Goal: Information Seeking & Learning: Understand process/instructions

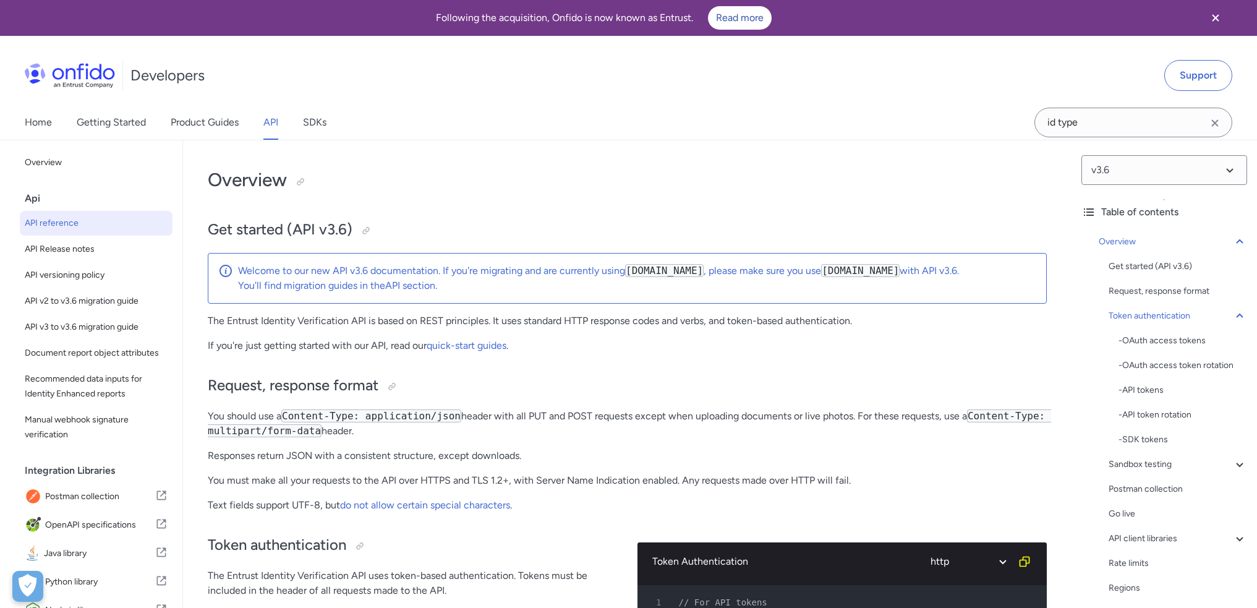
select select "http"
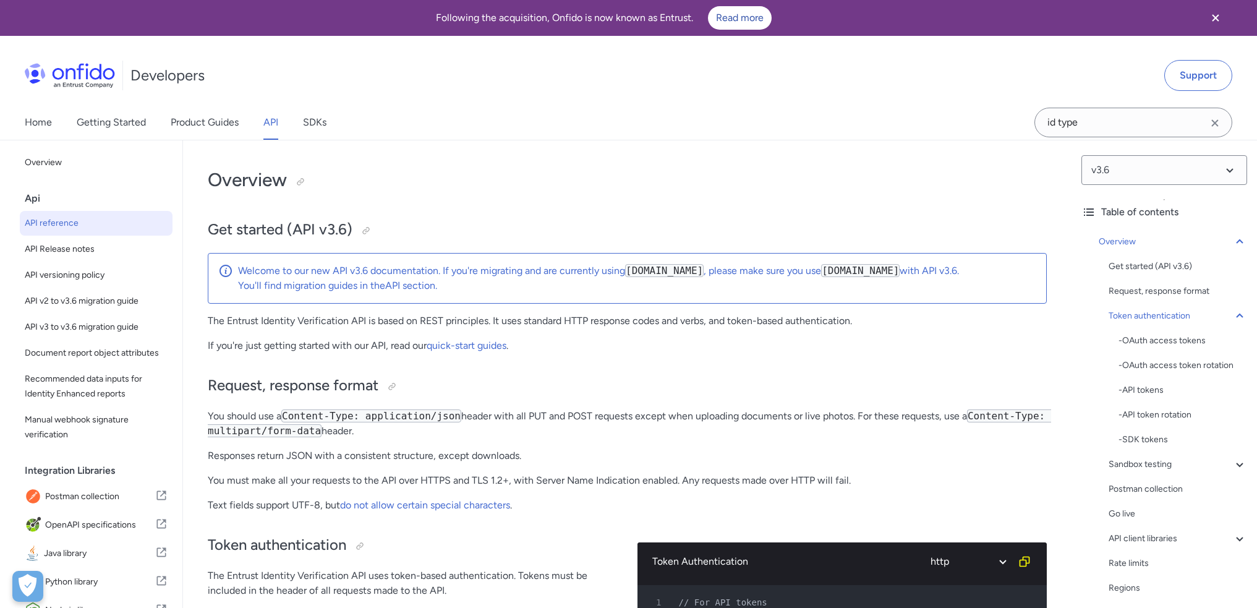
select select "http"
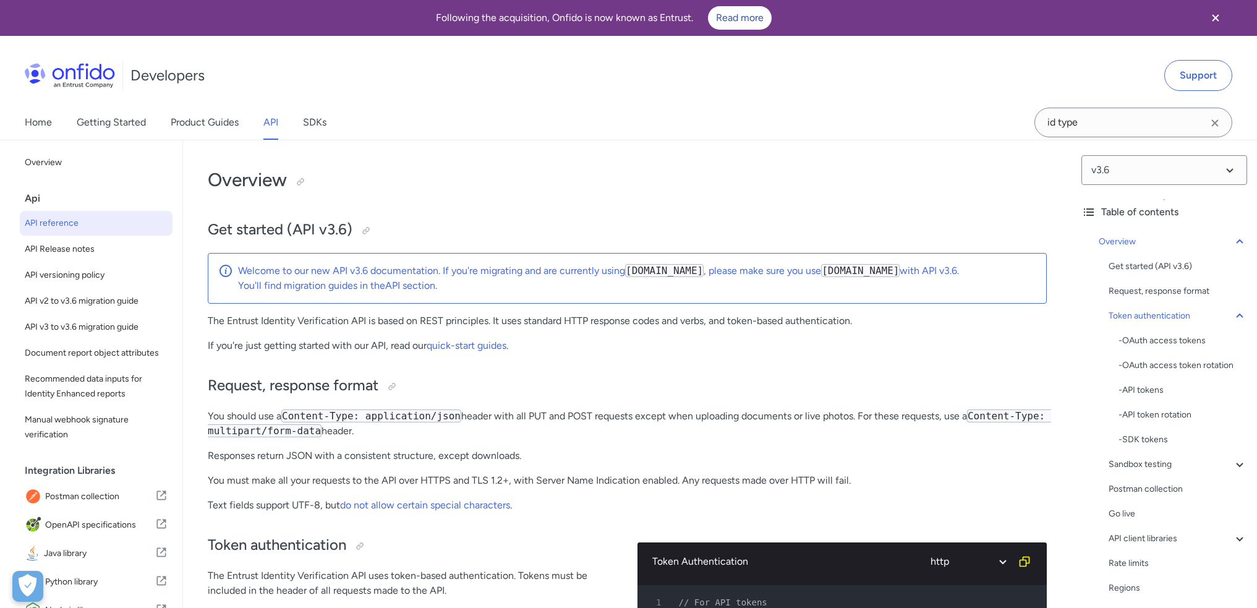
select select "http"
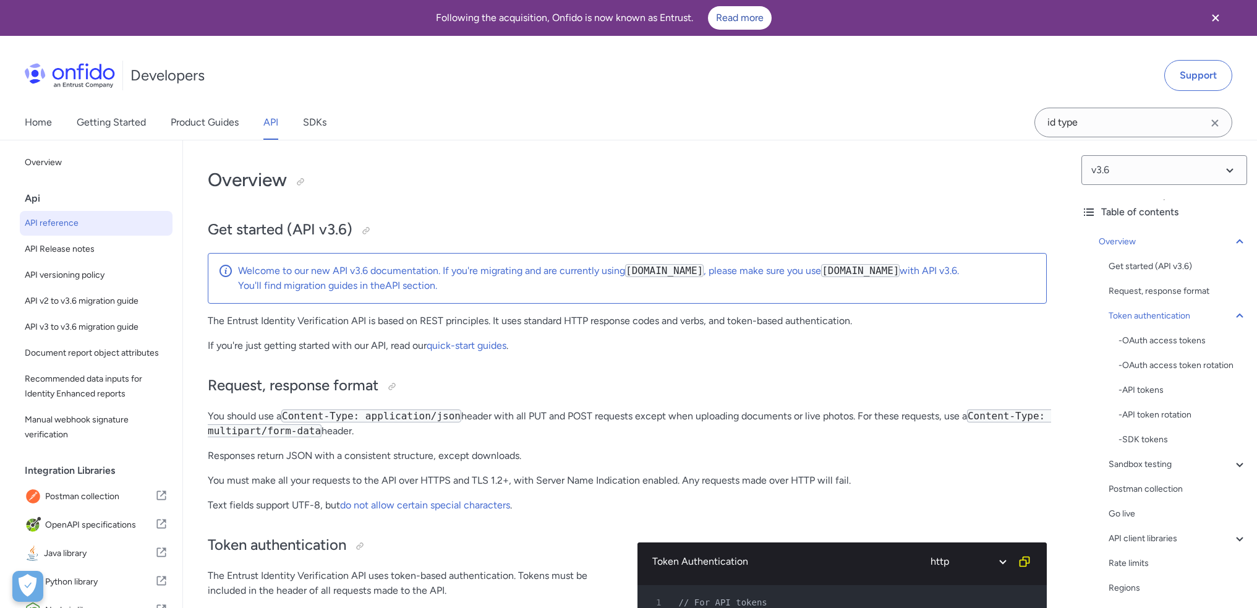
select select "http"
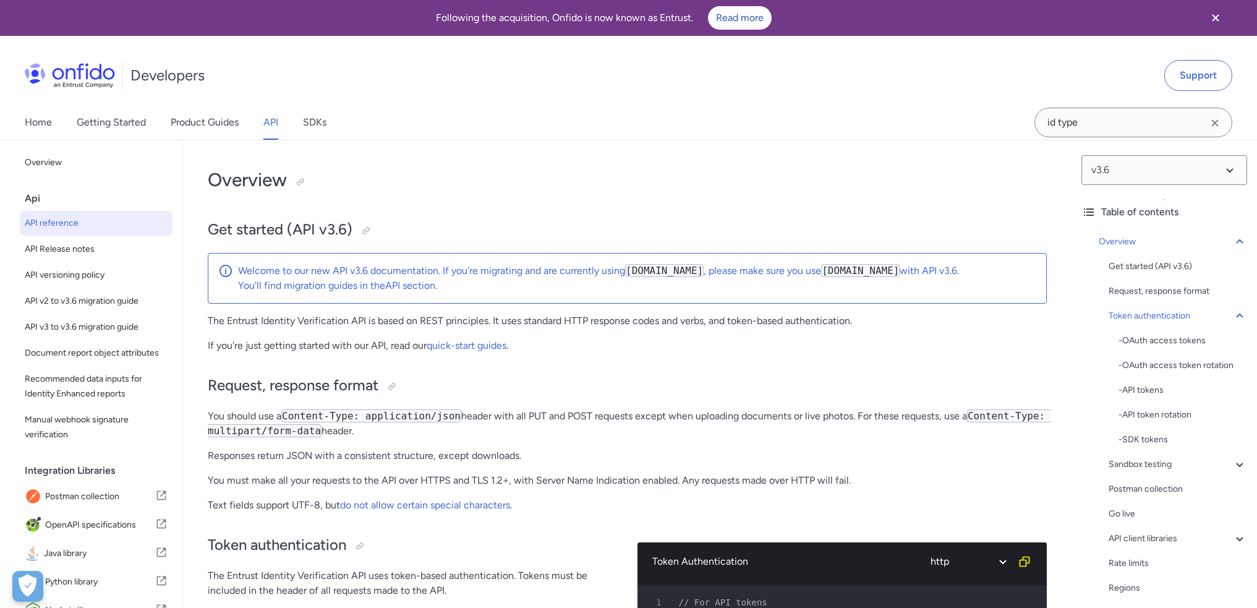
select select "http"
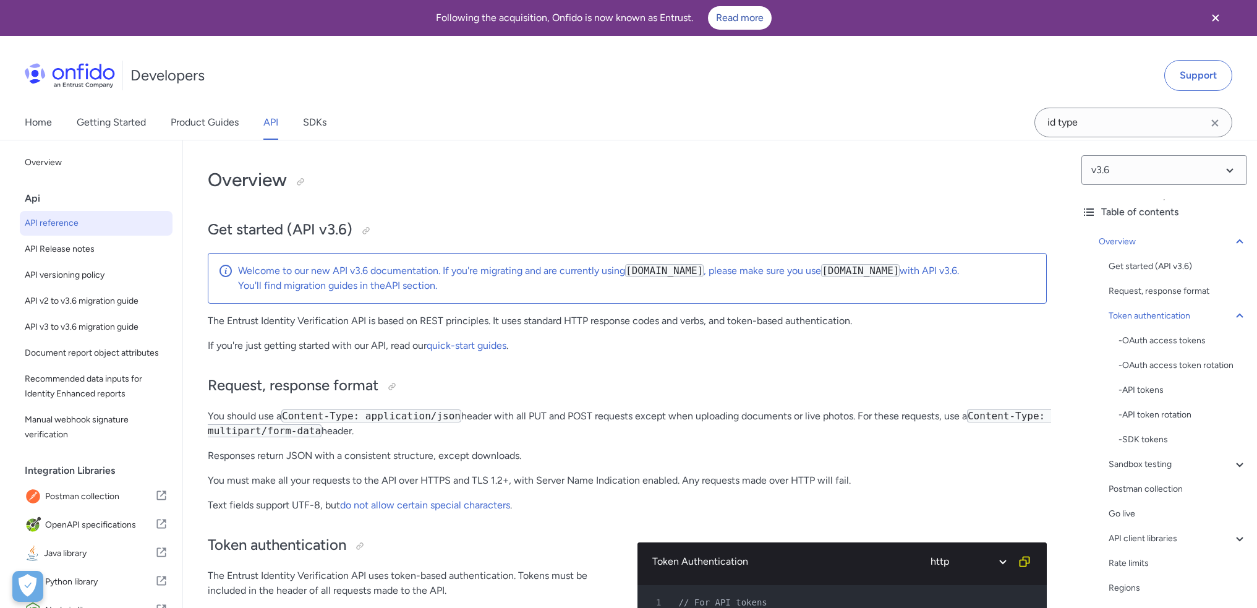
select select "http"
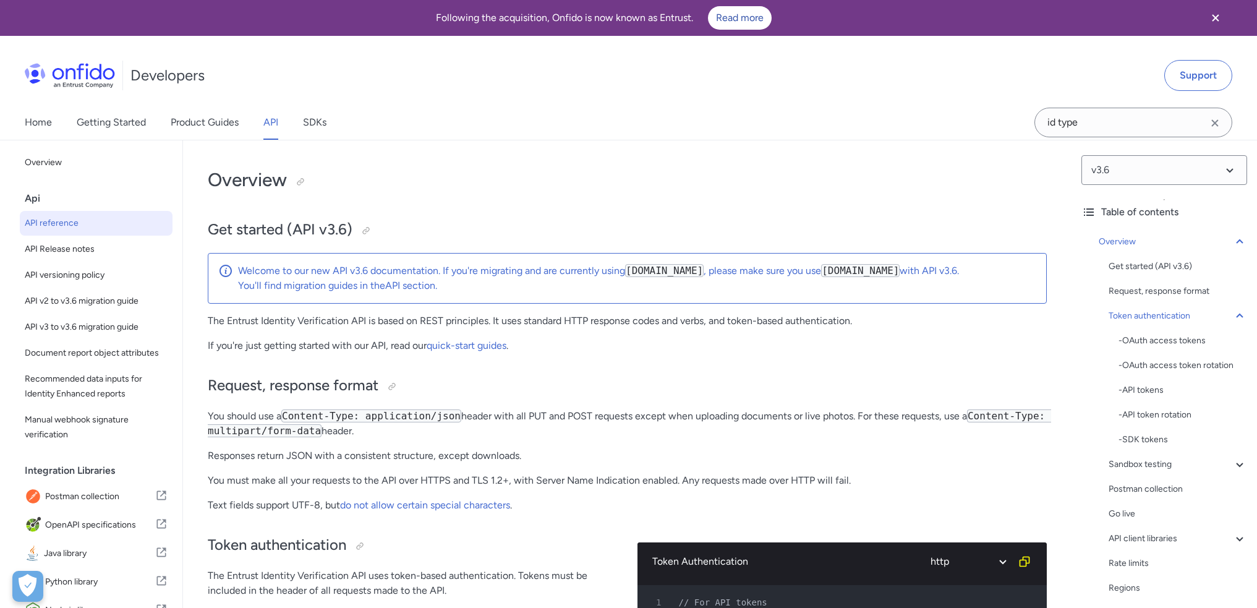
select select "http"
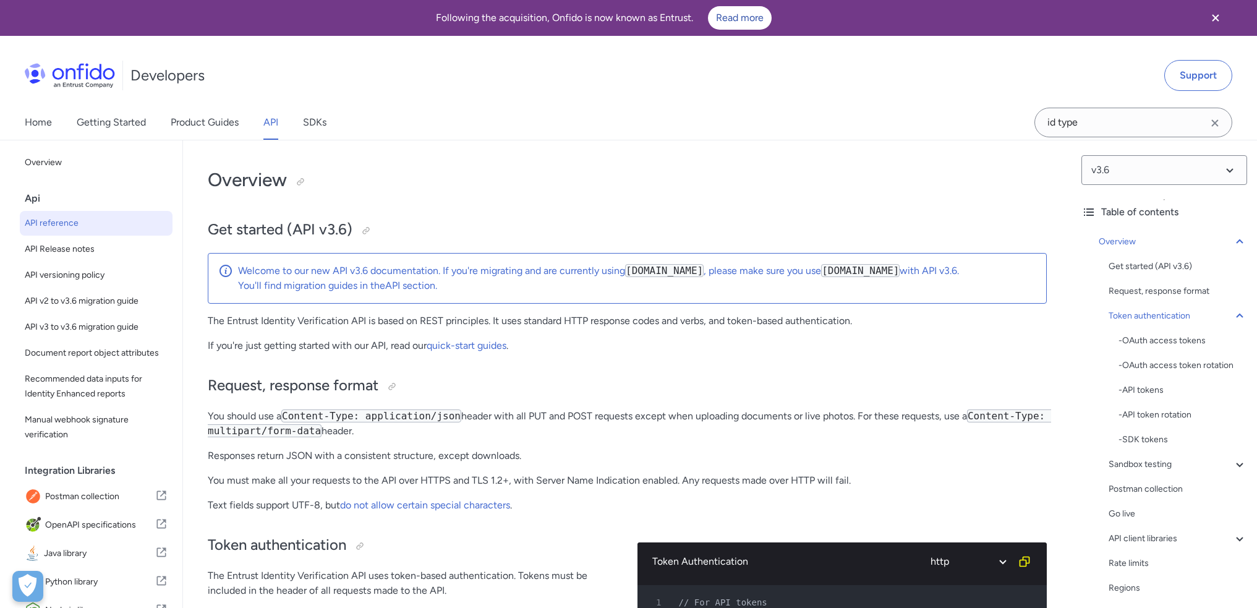
select select "http"
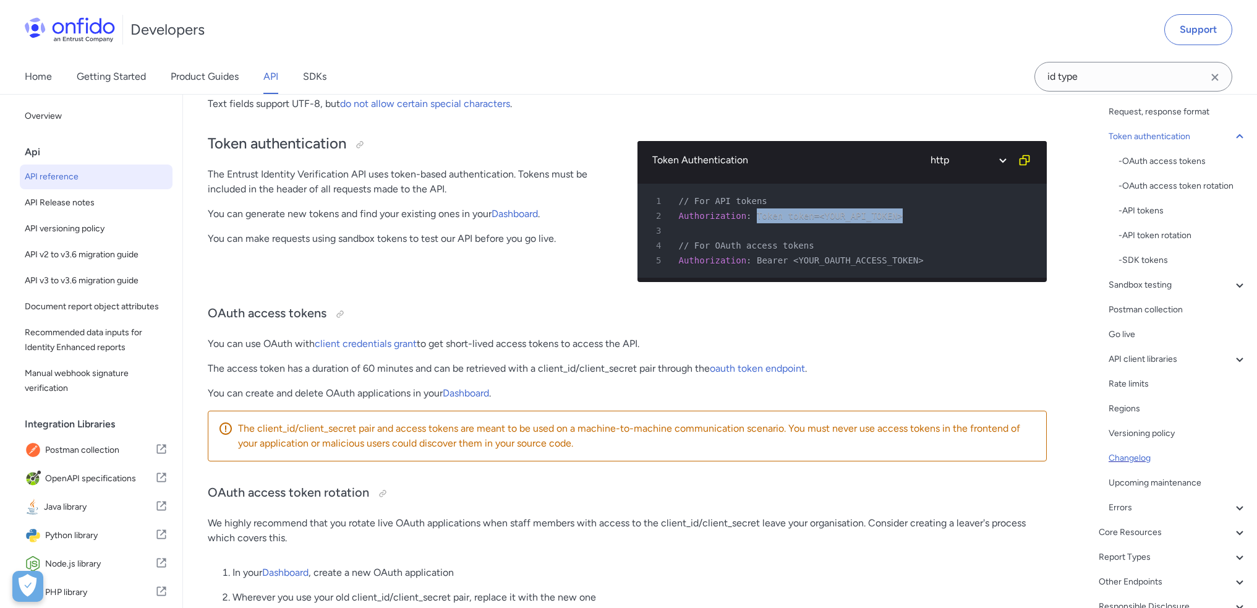
scroll to position [198, 0]
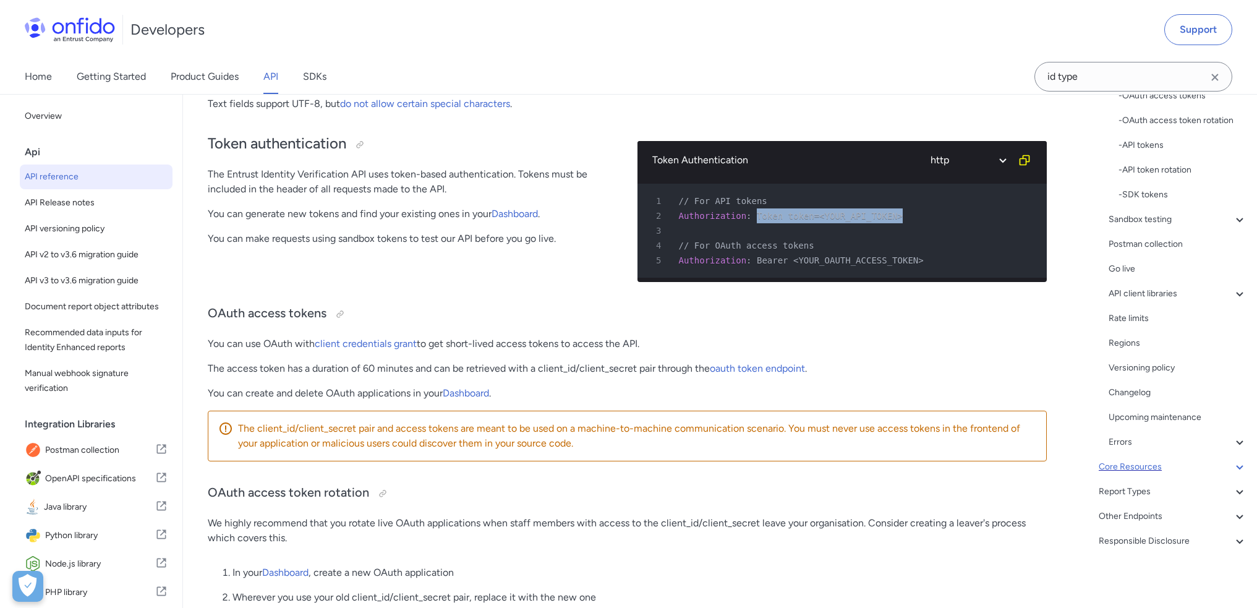
click at [1200, 470] on div "Core Resources" at bounding box center [1173, 466] width 148 height 15
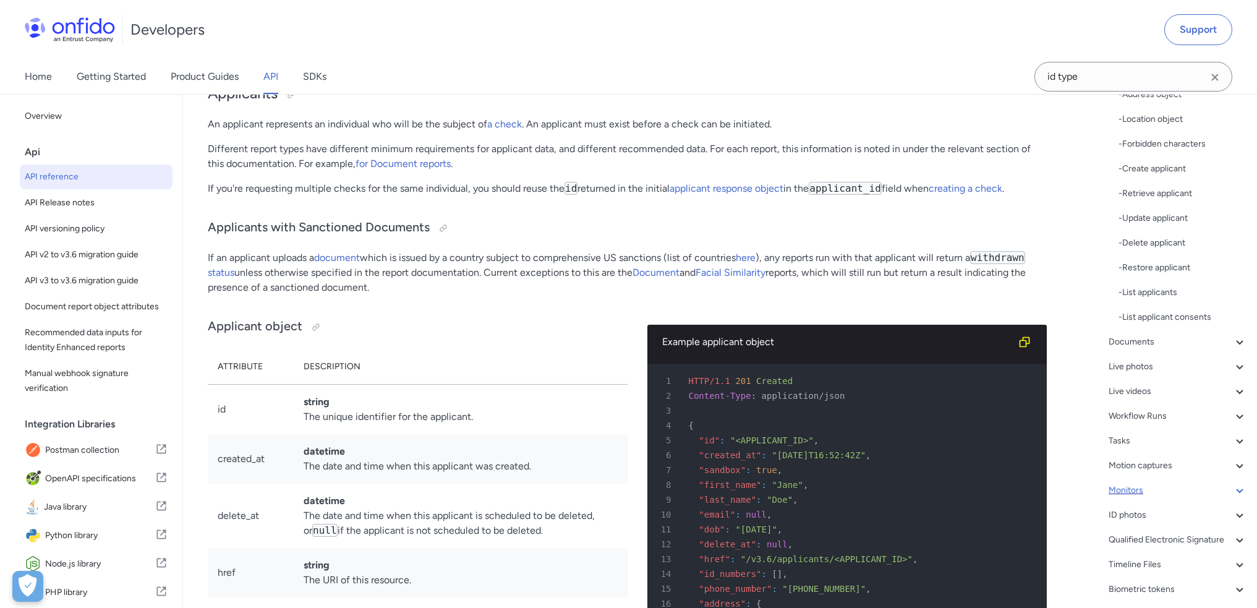
scroll to position [322, 0]
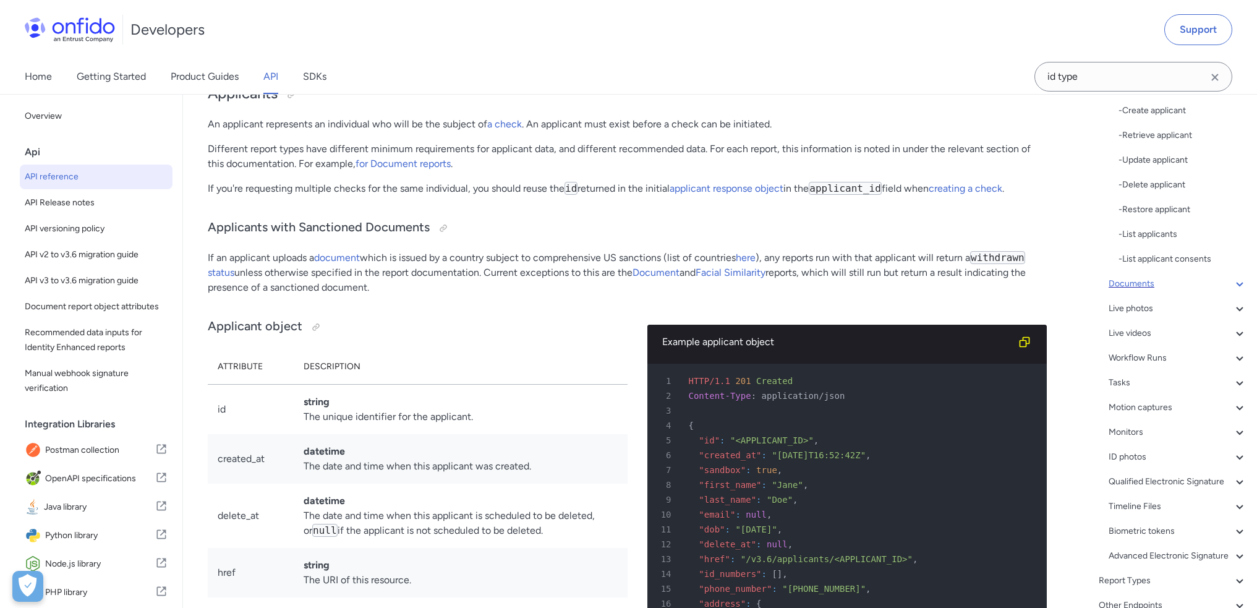
click at [1154, 290] on div "Documents" at bounding box center [1178, 283] width 139 height 15
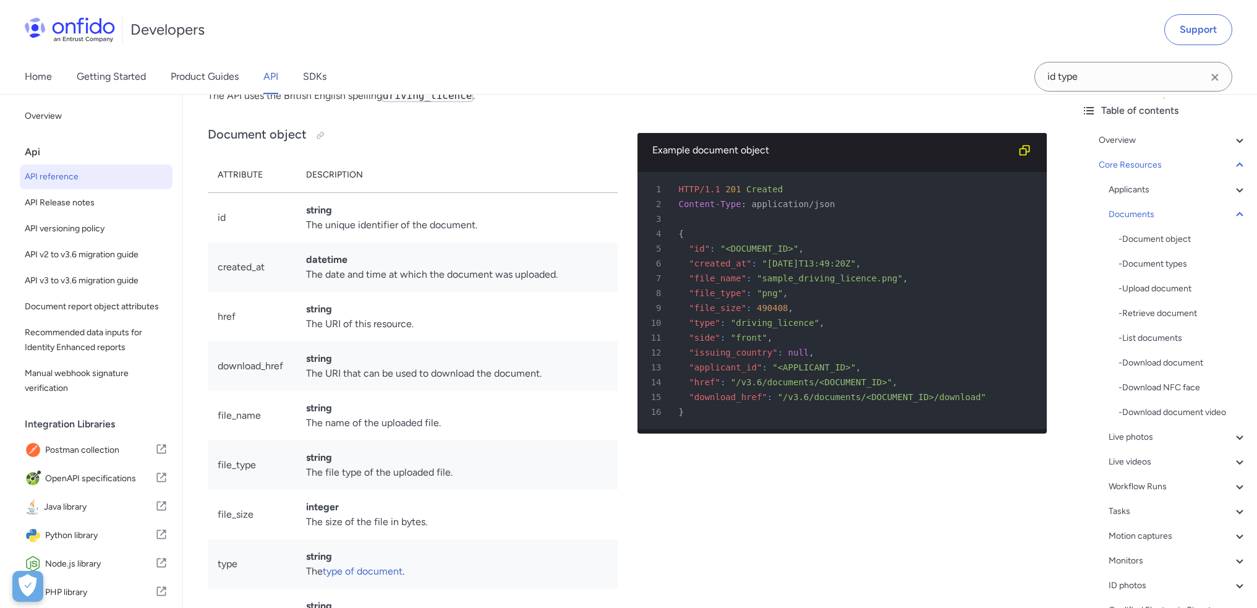
scroll to position [117, 0]
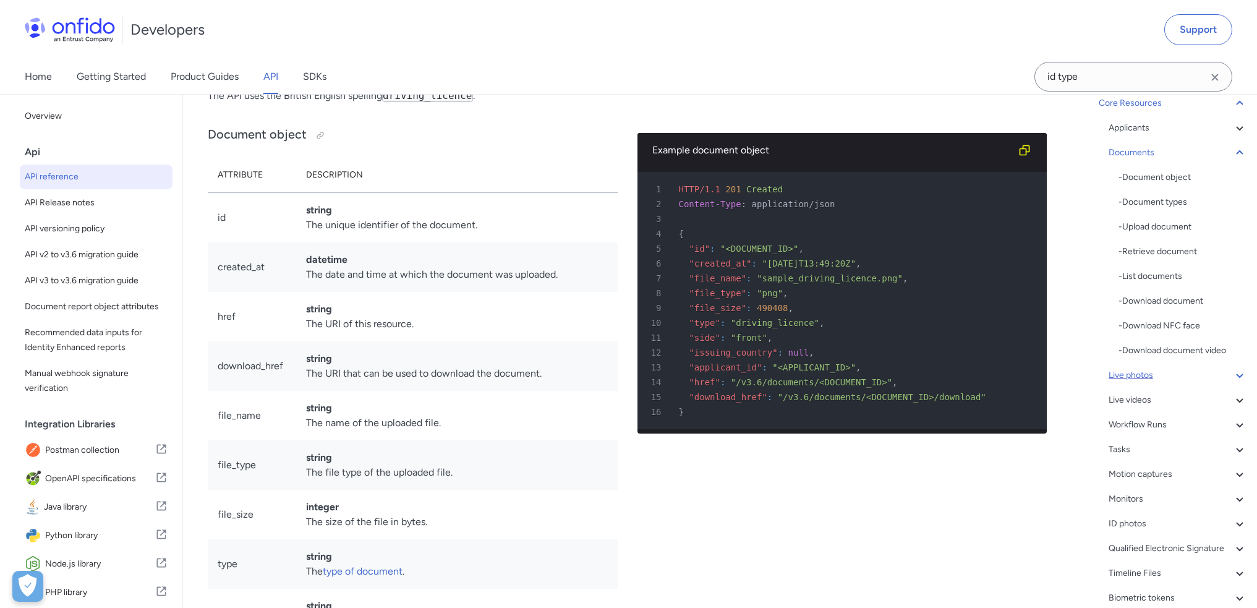
click at [1232, 376] on icon at bounding box center [1239, 375] width 15 height 15
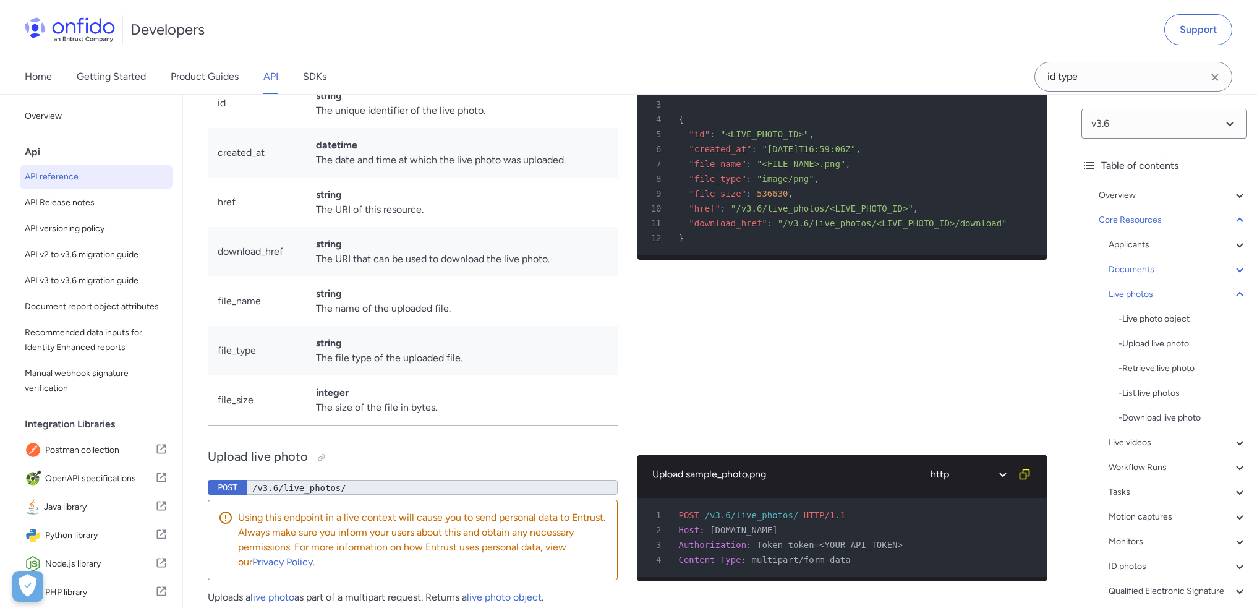
click at [1161, 267] on div "Documents" at bounding box center [1178, 269] width 139 height 15
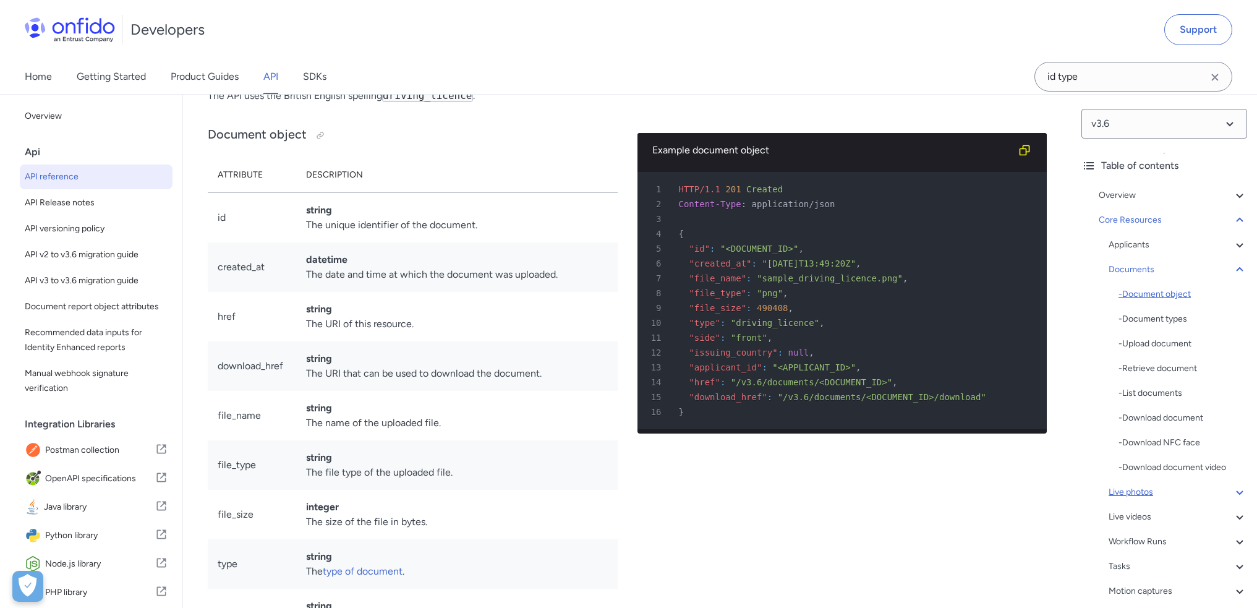
click at [1185, 295] on div "- Document object" at bounding box center [1183, 294] width 129 height 15
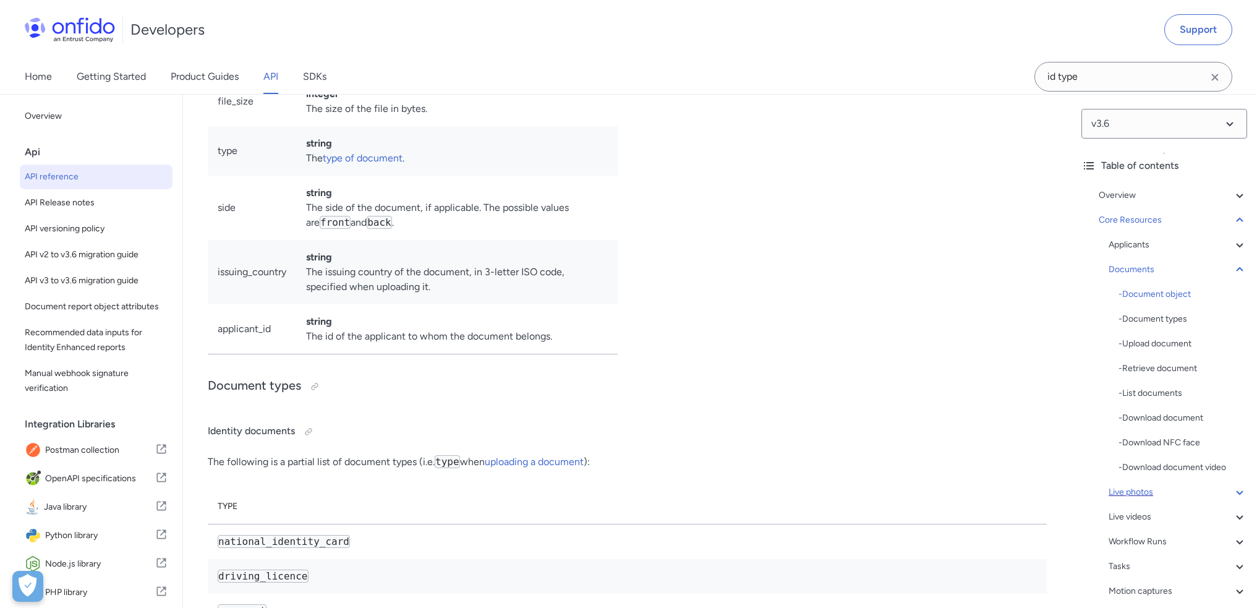
scroll to position [19416, 0]
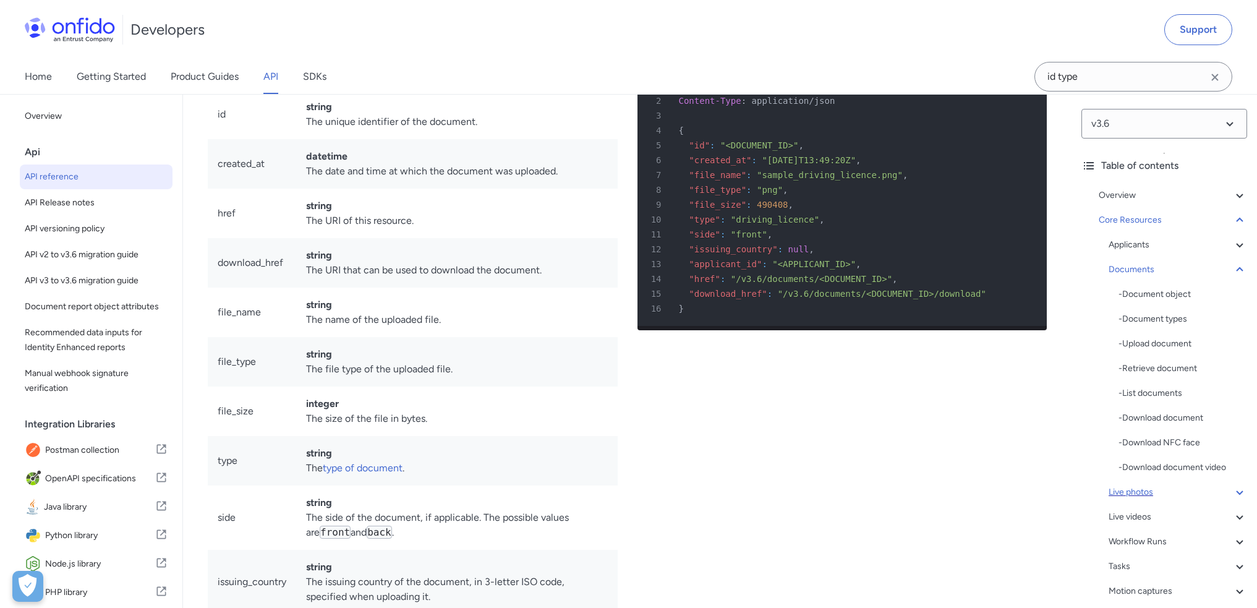
click at [439, 228] on div "Document object Attribute Description id string The unique identifier of the do…" at bounding box center [413, 342] width 410 height 664
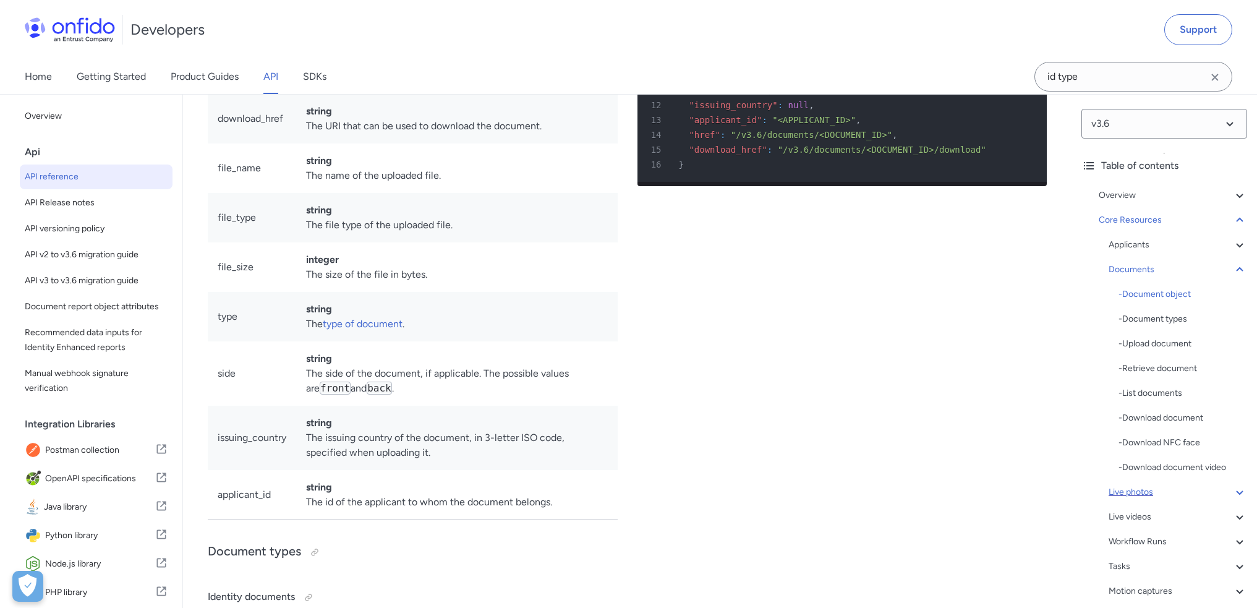
scroll to position [19107, 0]
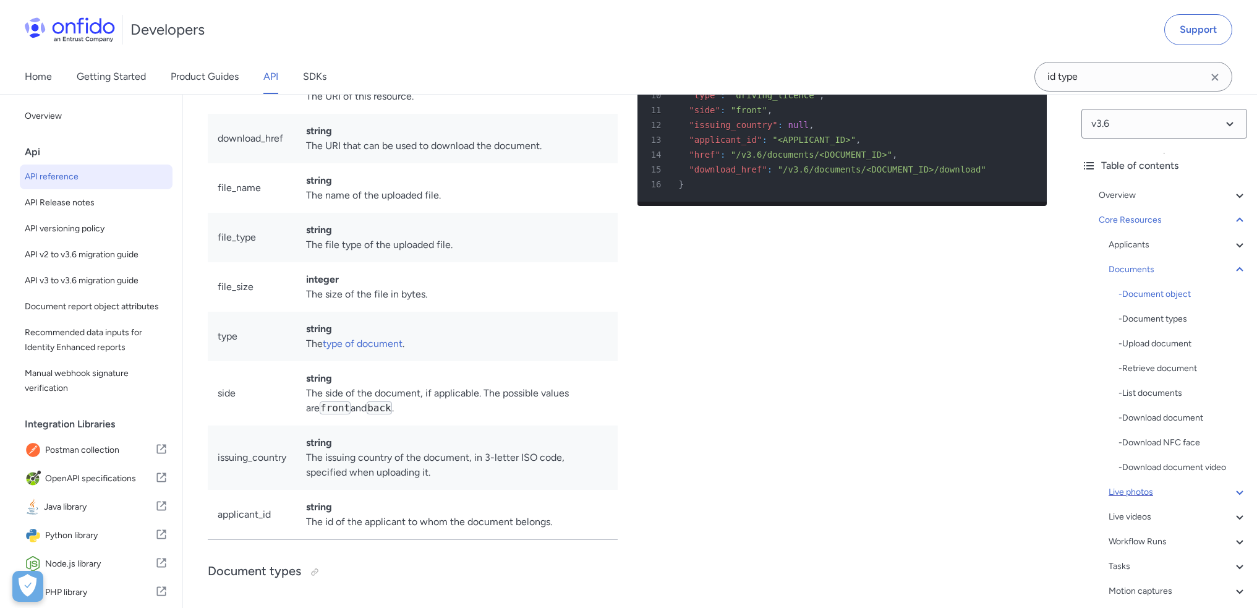
click at [931, 174] on span ""/v3.6/documents/<DOCUMENT_ID>/download"" at bounding box center [882, 169] width 208 height 10
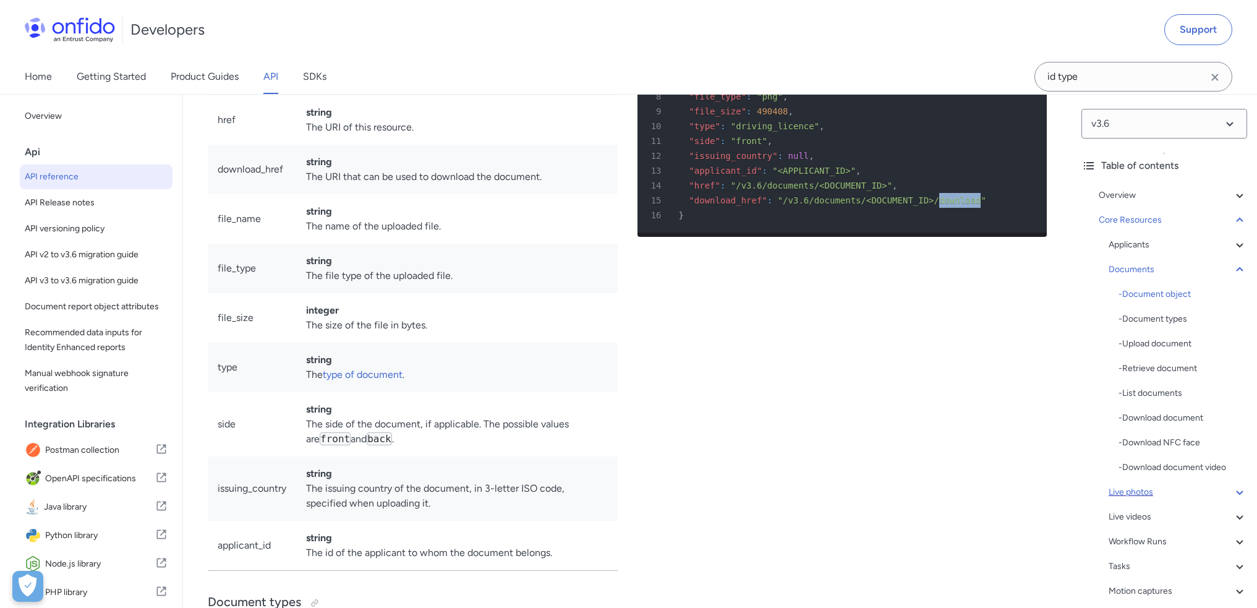
scroll to position [19045, 0]
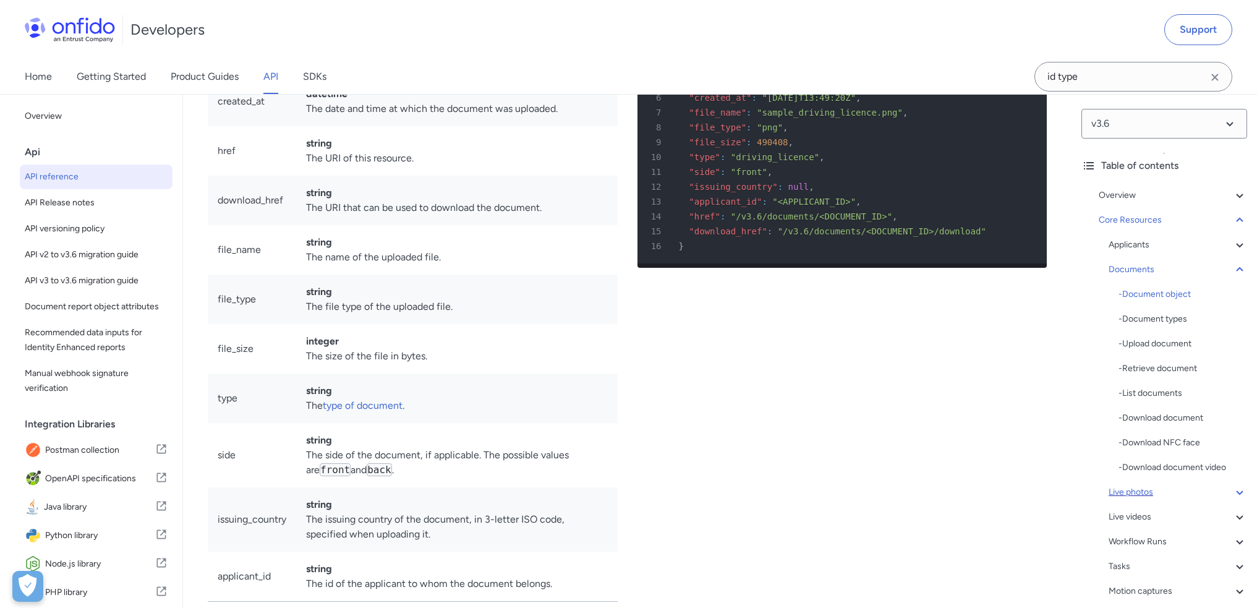
click at [849, 221] on span ""/v3.6/documents/<DOCUMENT_ID>"" at bounding box center [811, 216] width 161 height 10
click at [785, 221] on span ""/v3.6/documents/<DOCUMENT_ID>"" at bounding box center [811, 216] width 161 height 10
click at [731, 221] on span ""/v3.6/documents/<DOCUMENT_ID>"" at bounding box center [811, 216] width 161 height 10
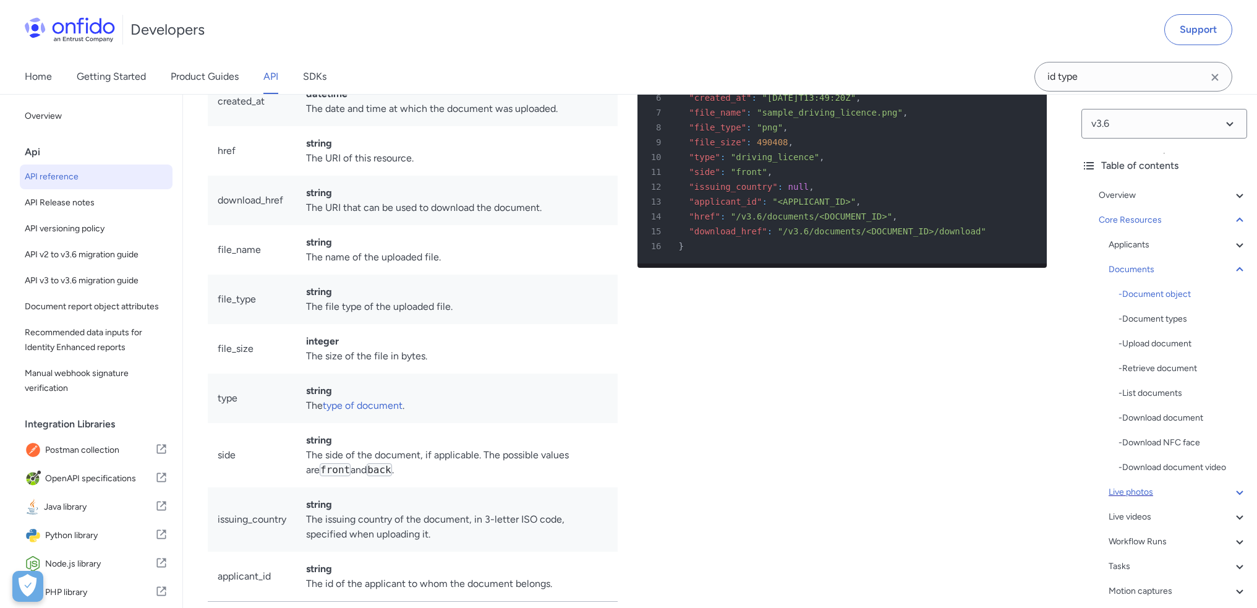
click at [838, 221] on span ""/v3.6/documents/<DOCUMENT_ID>"" at bounding box center [811, 216] width 161 height 10
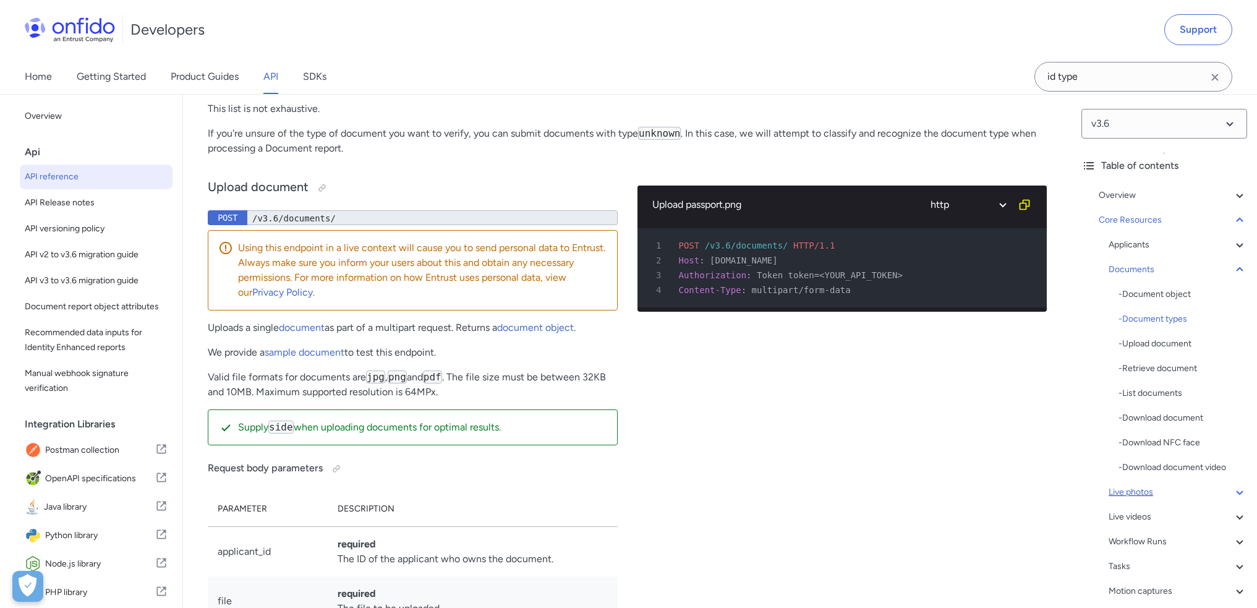
scroll to position [19911, 0]
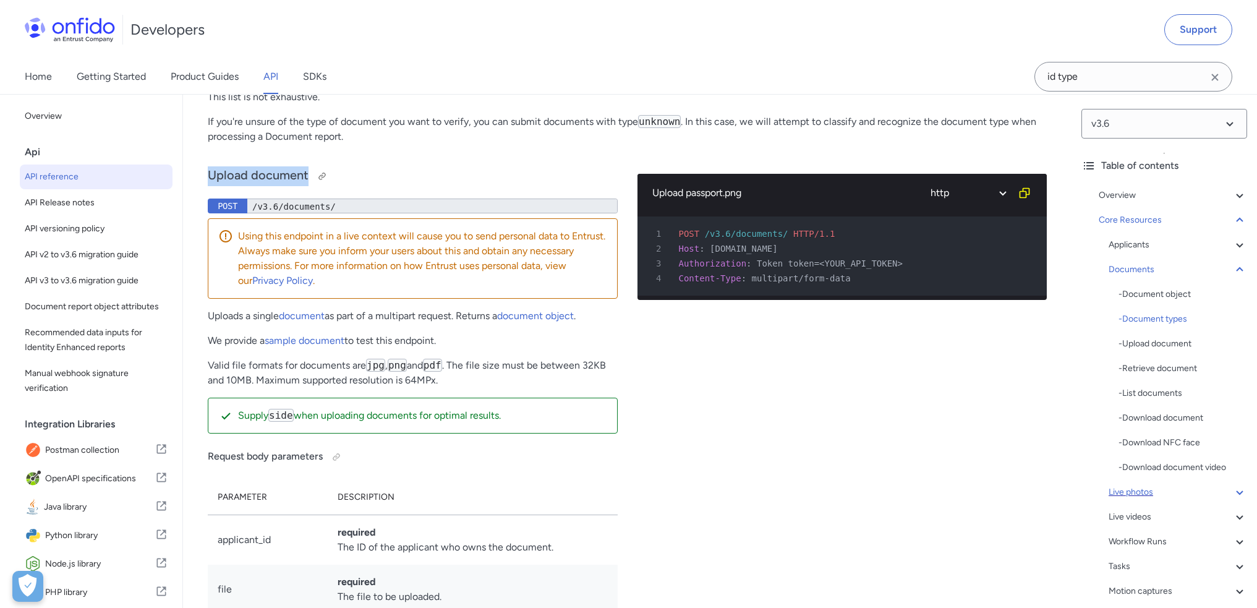
drag, startPoint x: 236, startPoint y: 352, endPoint x: 356, endPoint y: 352, distance: 119.3
click at [330, 186] on h3 "Upload document" at bounding box center [413, 176] width 410 height 20
copy h3 "Upload document"
click at [304, 213] on div "/v3.6/documents/" at bounding box center [432, 205] width 370 height 15
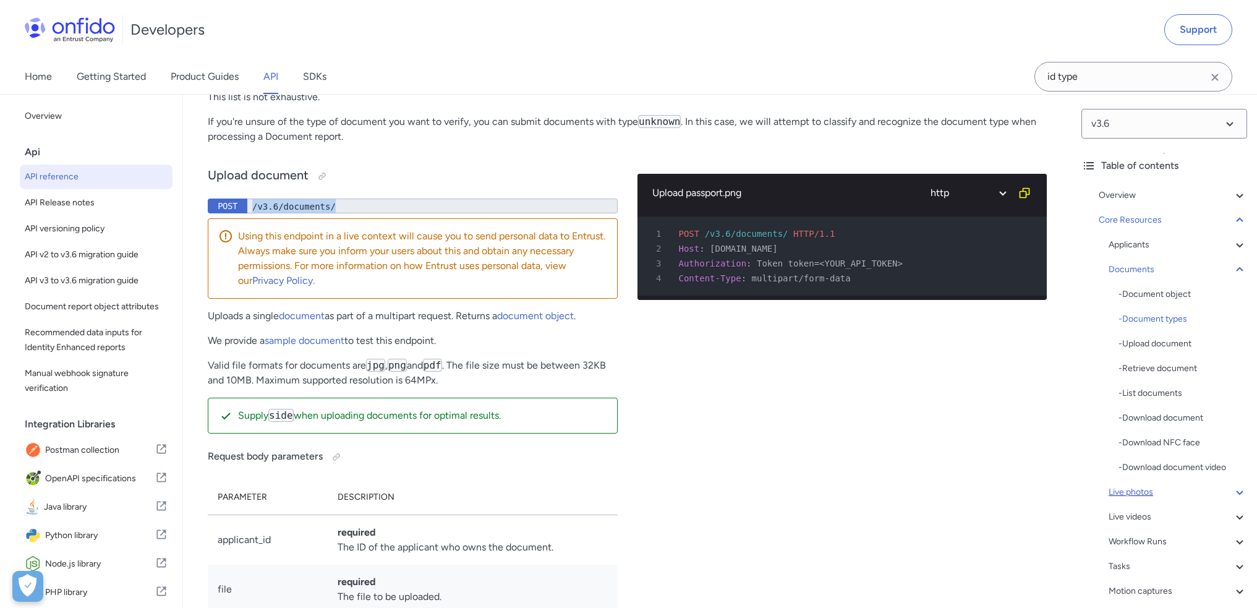
copy div "/v3.6/documents/"
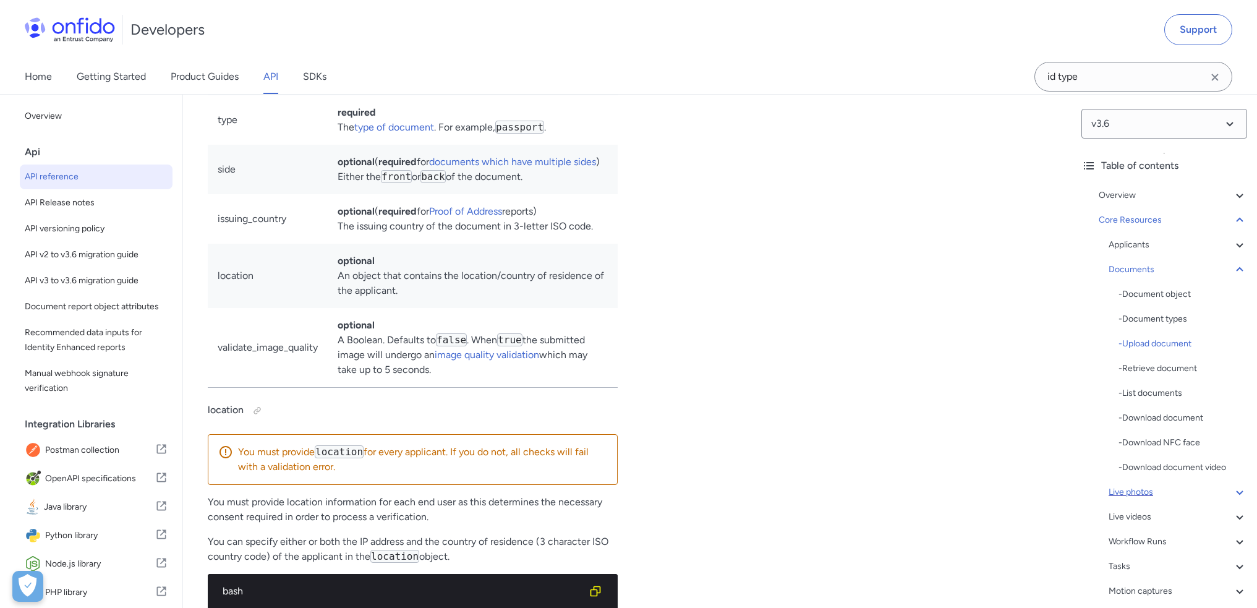
scroll to position [20468, 0]
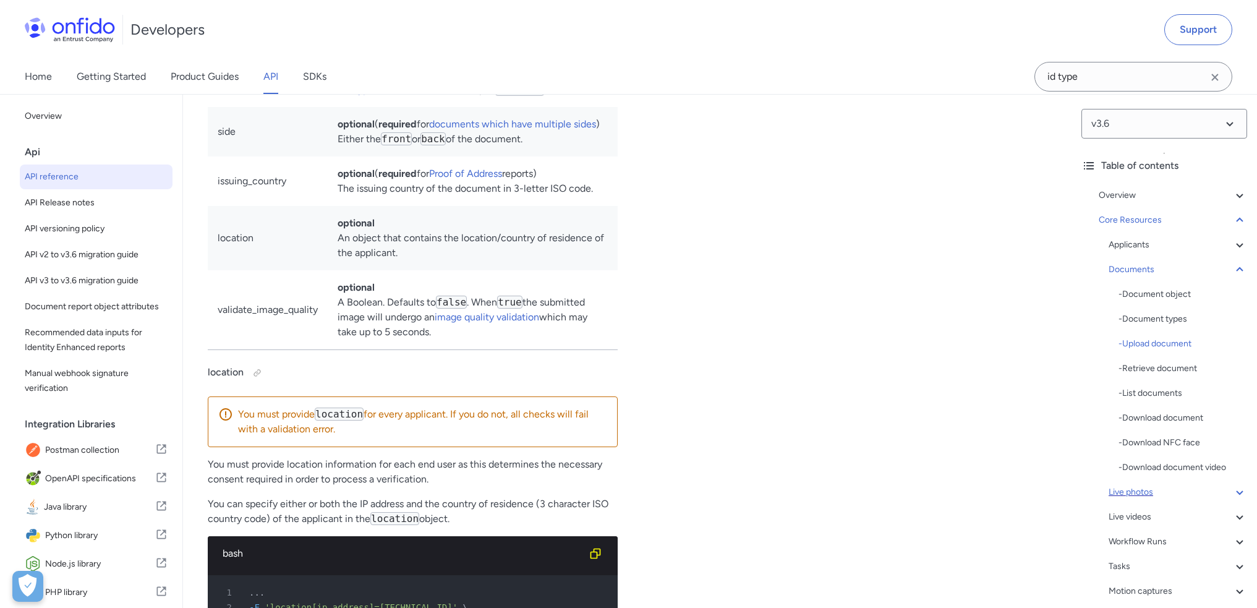
drag, startPoint x: 243, startPoint y: 145, endPoint x: 262, endPoint y: 176, distance: 35.5
copy td "applicant_id"
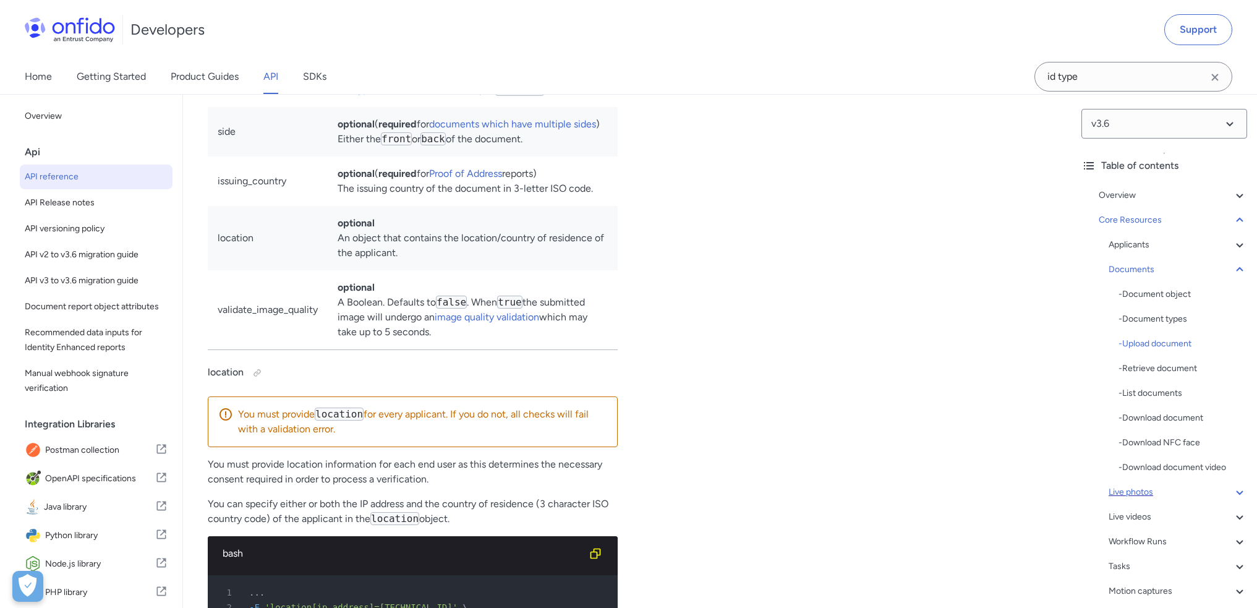
click at [222, 107] on td "type" at bounding box center [268, 82] width 120 height 49
copy td "type"
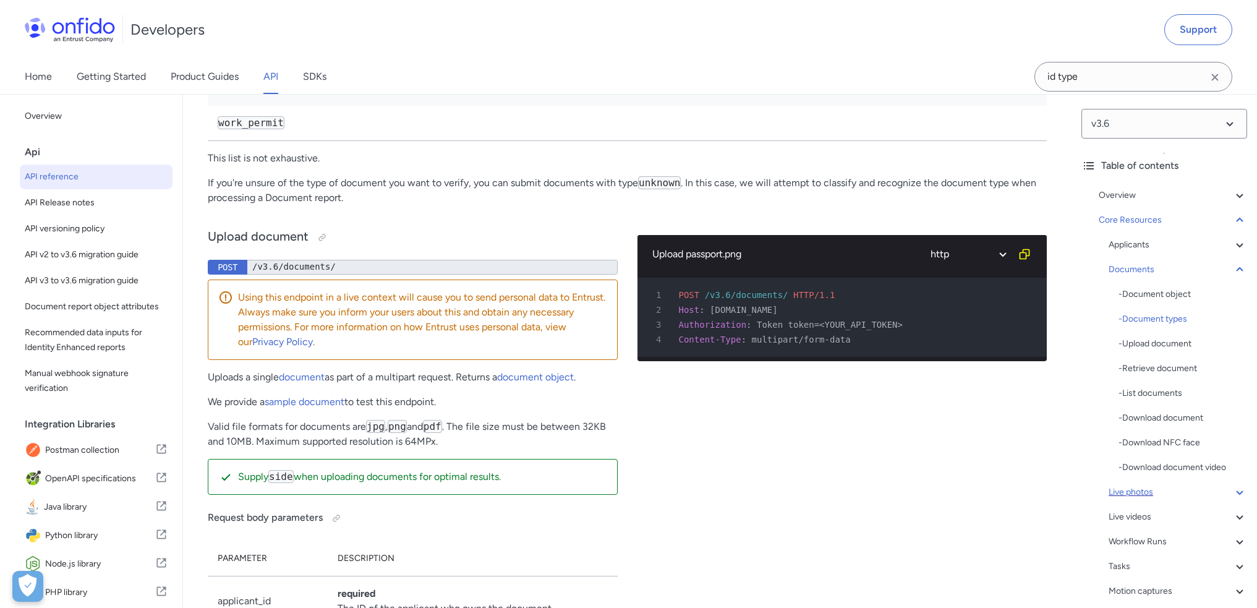
scroll to position [19849, 0]
click at [284, 26] on code "driving_licence" at bounding box center [263, 19] width 91 height 13
copy code "driving_licence"
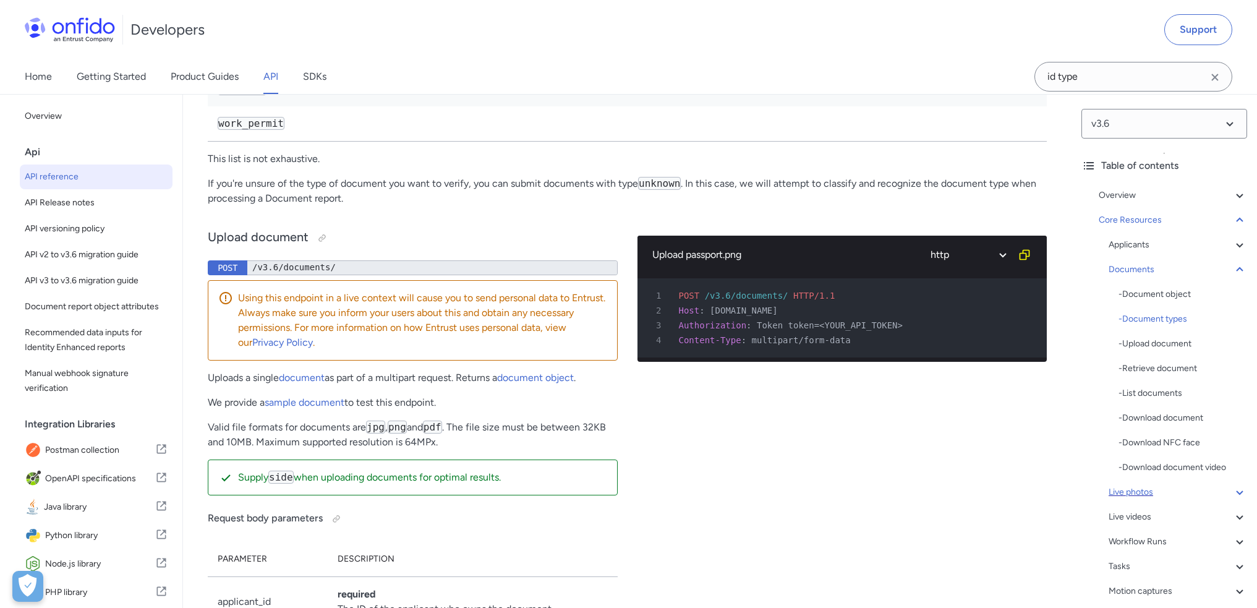
copy code "national_identity_card"
click at [1154, 487] on div "Live photos" at bounding box center [1178, 492] width 139 height 15
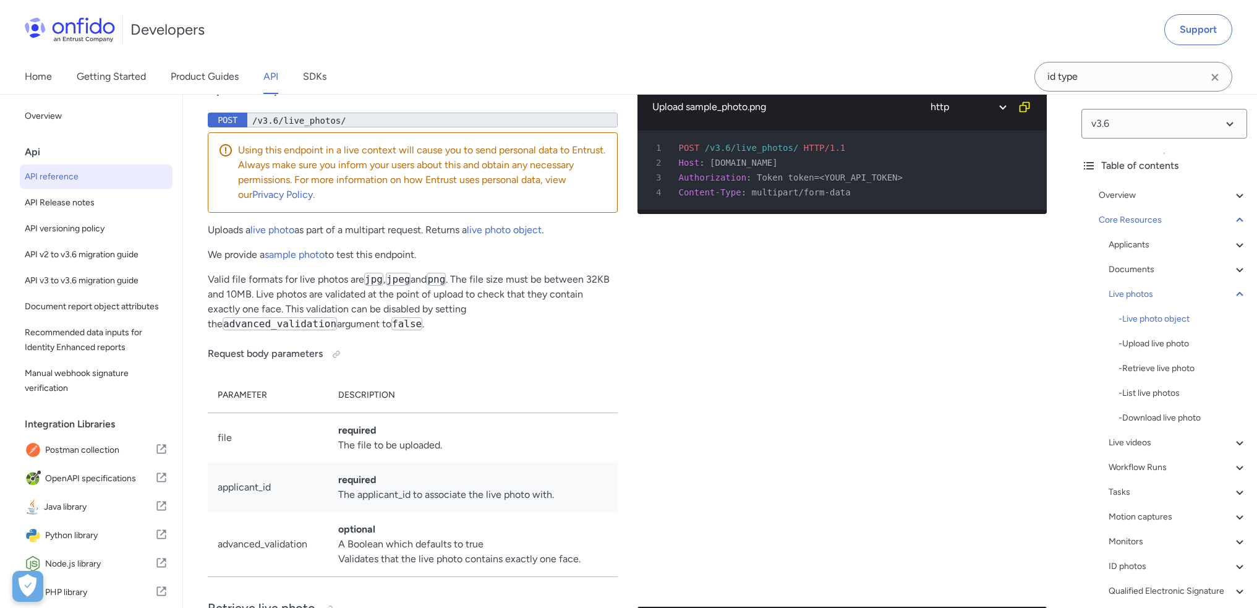
scroll to position [22958, 0]
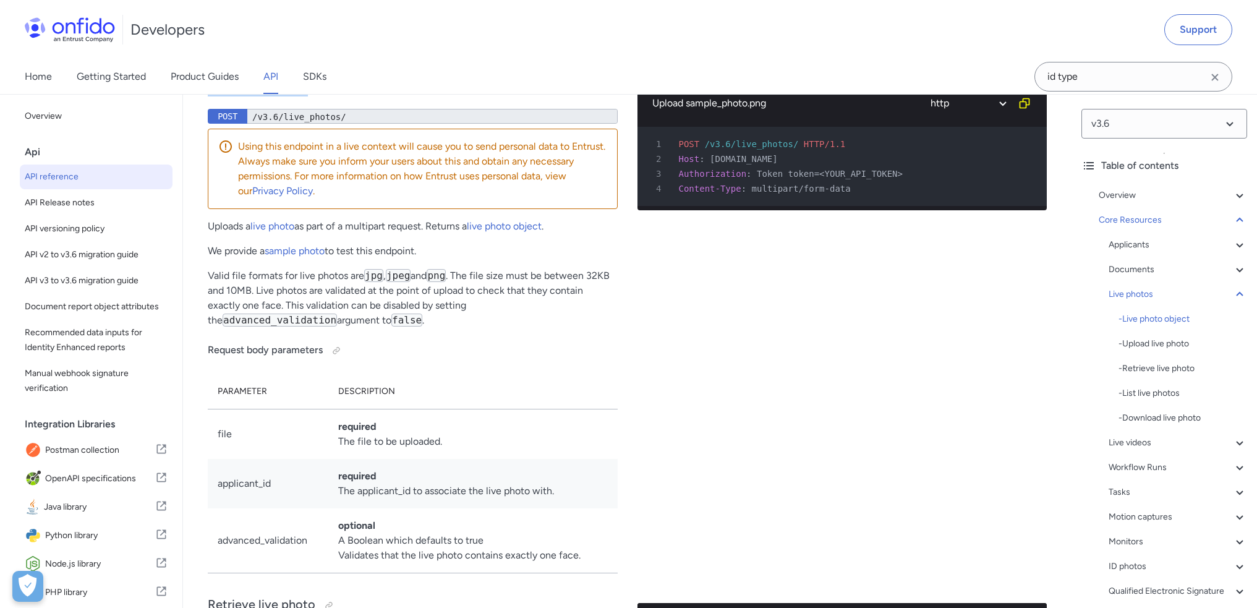
drag, startPoint x: 210, startPoint y: 281, endPoint x: 308, endPoint y: 276, distance: 98.4
click at [308, 96] on h3 "Upload live photo" at bounding box center [413, 87] width 410 height 20
click at [311, 124] on div "/v3.6/live_photos/" at bounding box center [432, 116] width 370 height 15
click at [272, 124] on div "/v3.6/live_photos/" at bounding box center [432, 116] width 370 height 15
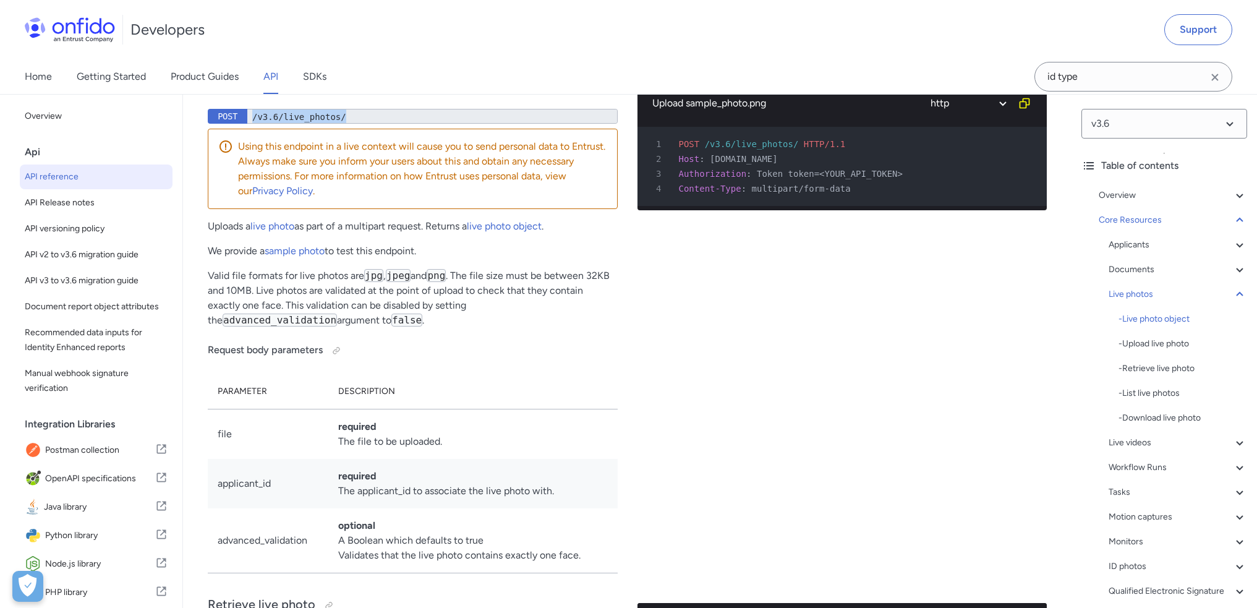
scroll to position [1, 0]
click at [645, 447] on div "Upload sample_photo.png ruby python php javascript java http bash 1 POST /v3.6/…" at bounding box center [843, 323] width 410 height 519
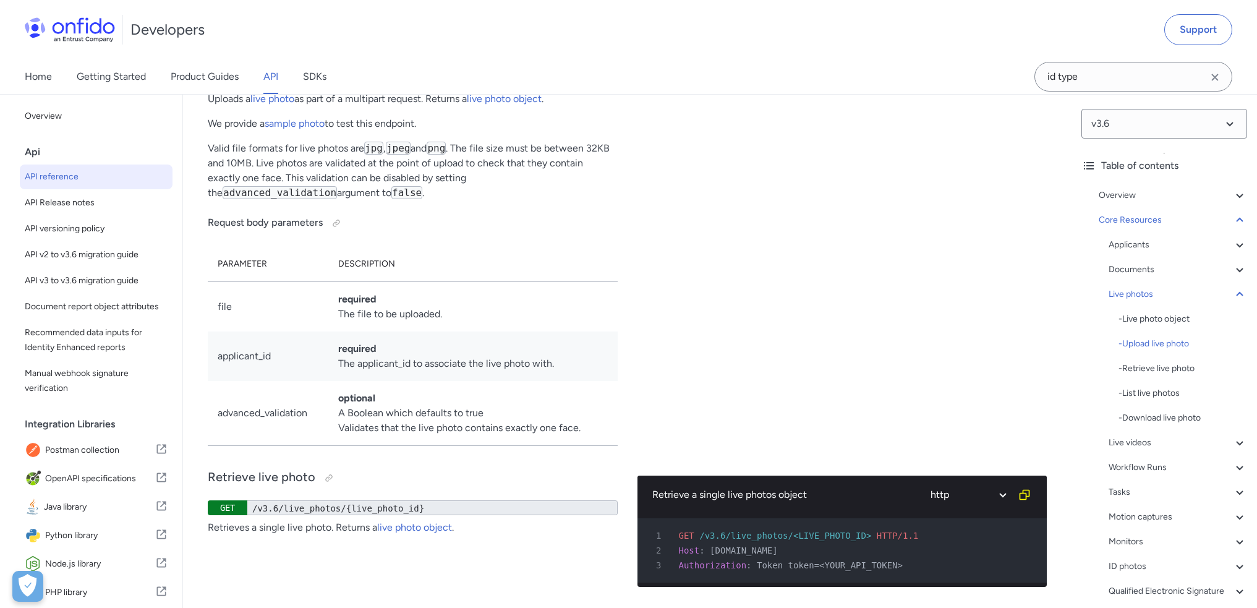
scroll to position [23081, 0]
